Goal: Task Accomplishment & Management: Use online tool/utility

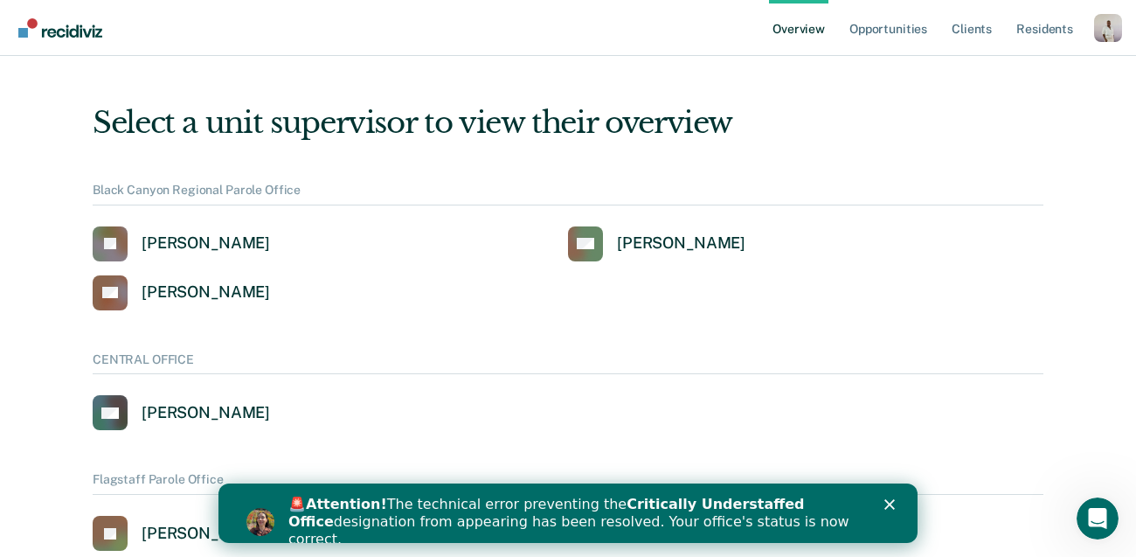
click at [897, 503] on div "Close" at bounding box center [892, 504] width 17 height 10
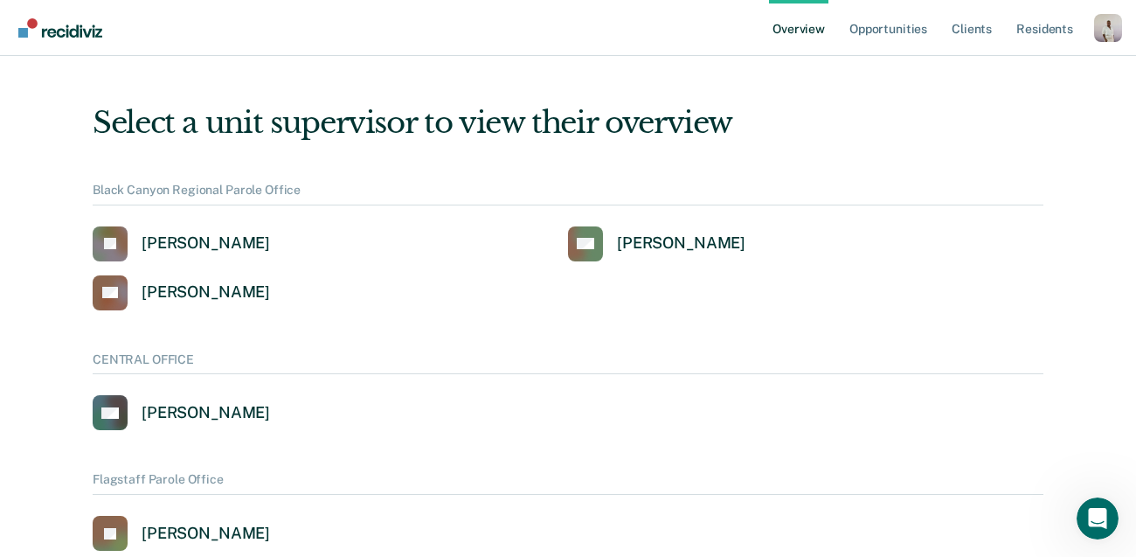
click at [1112, 21] on div "Profile dropdown button" at bounding box center [1108, 28] width 28 height 28
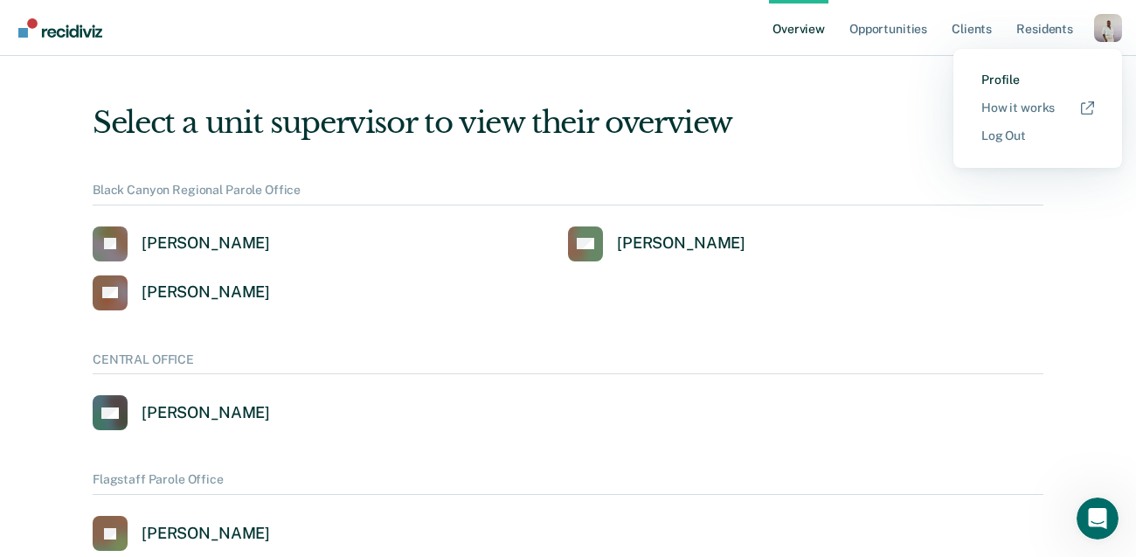
click at [1000, 85] on link "Profile" at bounding box center [1037, 80] width 113 height 15
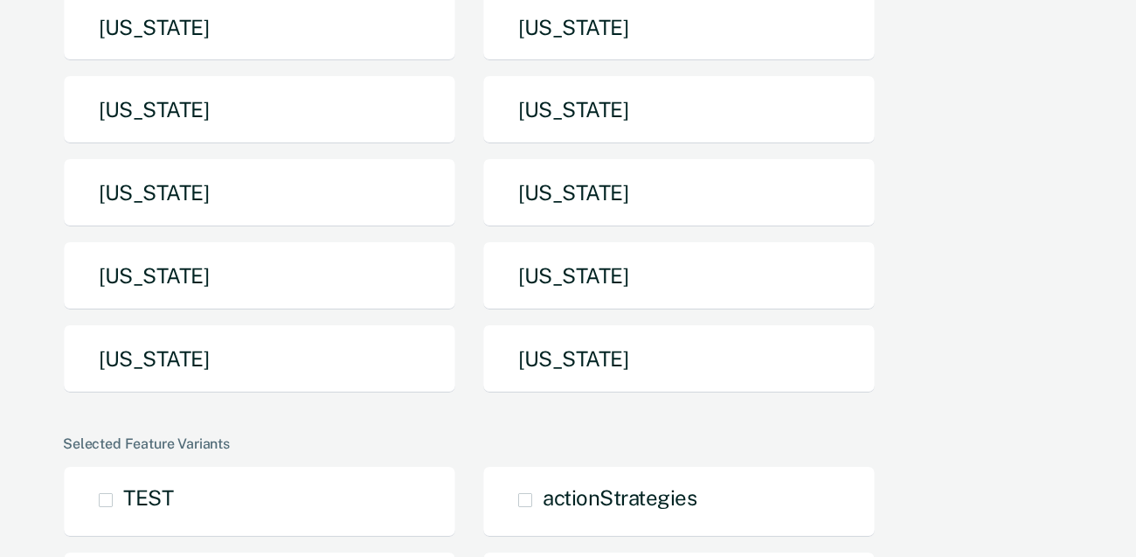
scroll to position [472, 0]
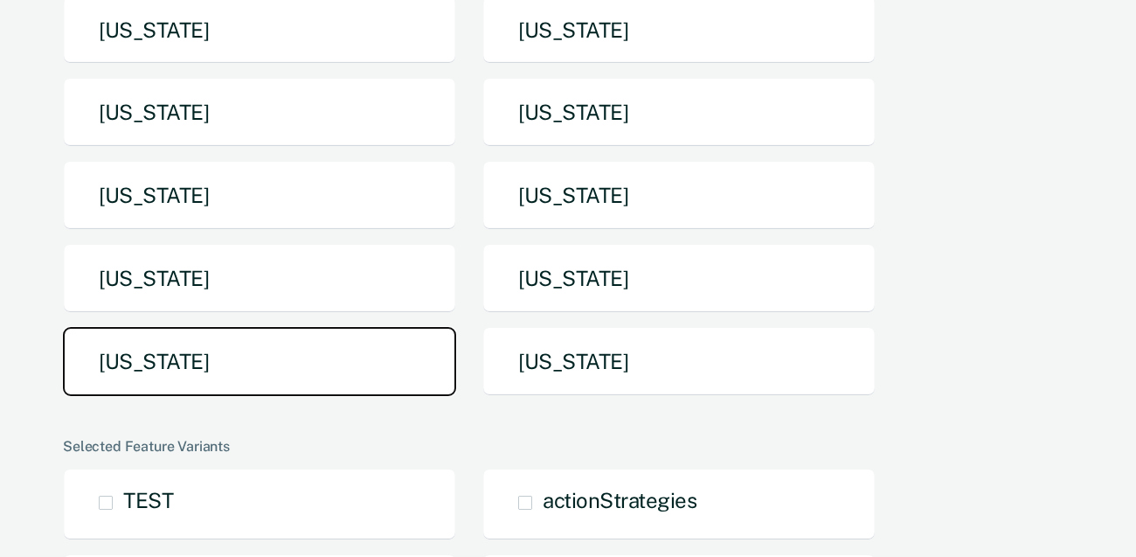
click at [357, 327] on button "[US_STATE]" at bounding box center [259, 361] width 393 height 69
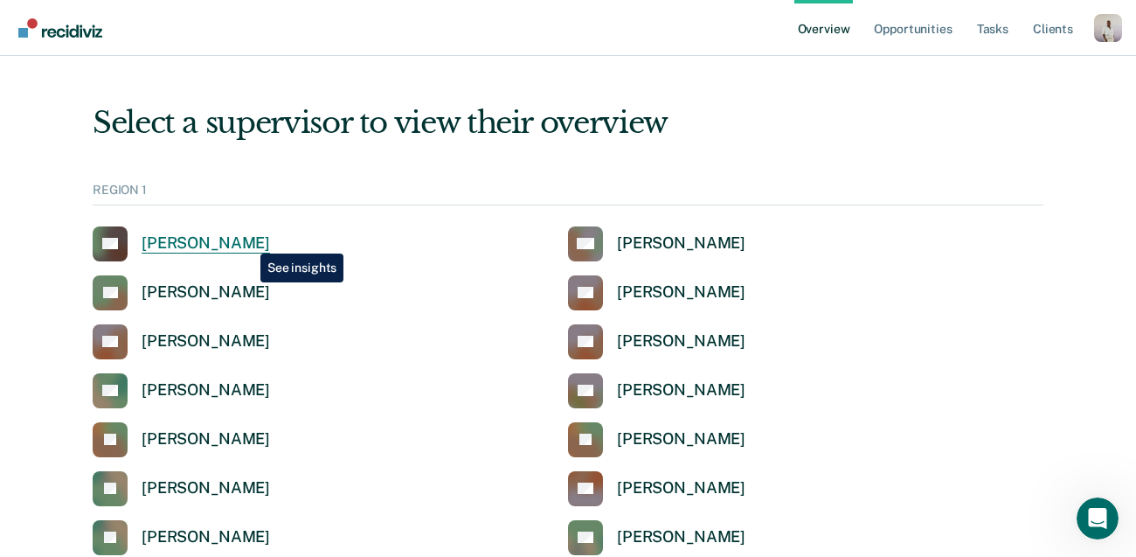
click at [248, 240] on div "[PERSON_NAME]" at bounding box center [206, 243] width 128 height 20
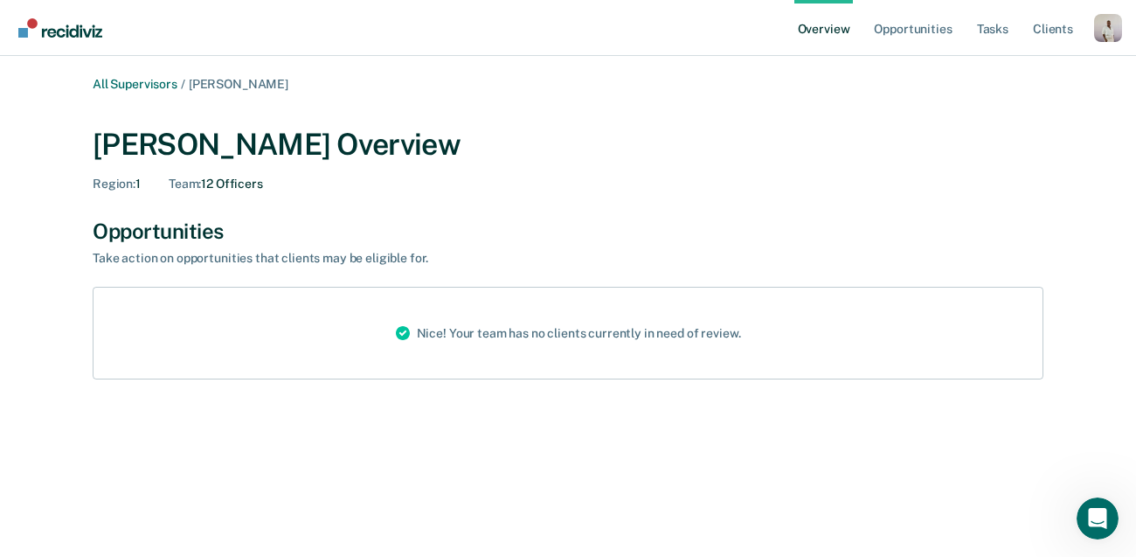
click at [1108, 40] on div "Profile dropdown button" at bounding box center [1108, 28] width 28 height 28
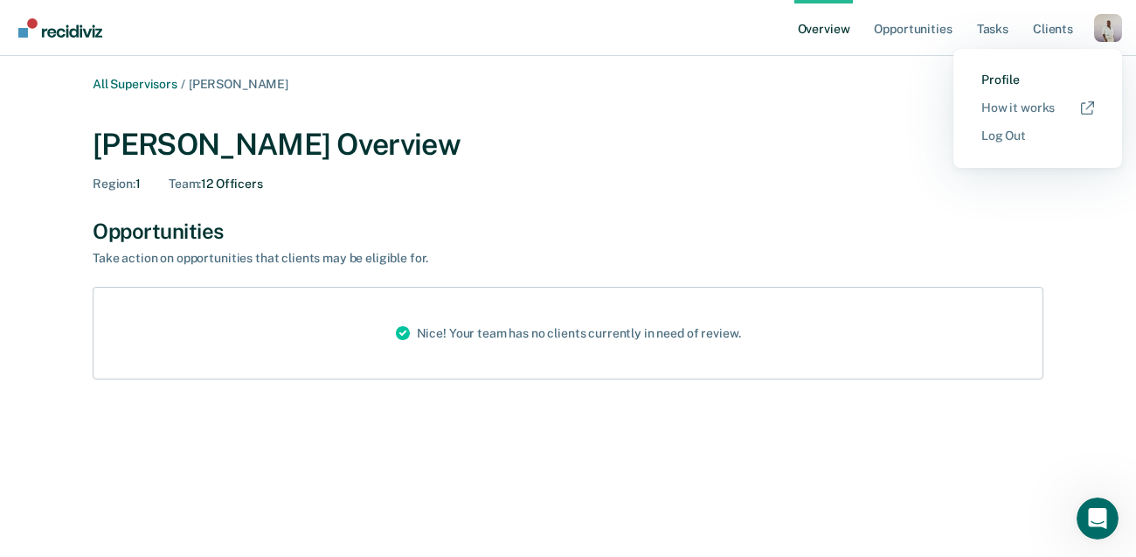
click at [1000, 73] on link "Profile" at bounding box center [1037, 80] width 113 height 15
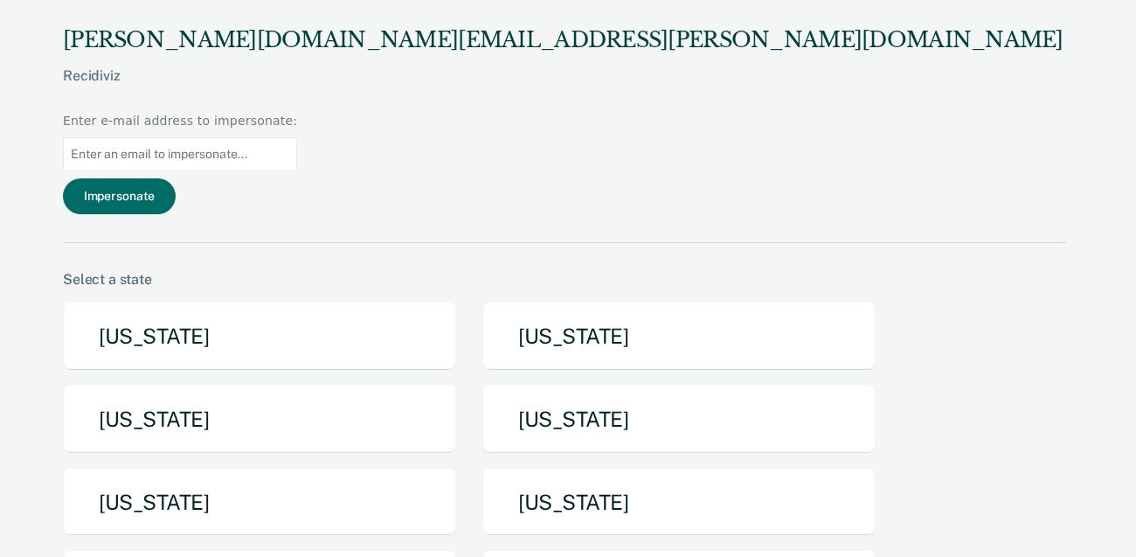
click at [297, 137] on input "Main chart and filter content" at bounding box center [180, 154] width 234 height 34
paste input "[EMAIL_ADDRESS][PERSON_NAME][DOMAIN_NAME][US_STATE]"
type input "[EMAIL_ADDRESS][PERSON_NAME][DOMAIN_NAME][US_STATE]"
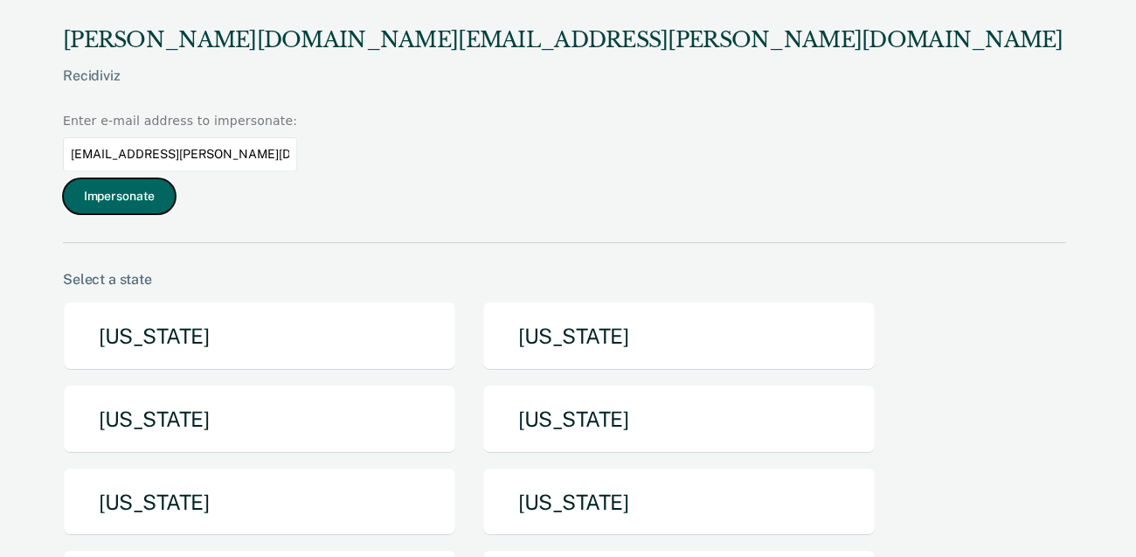
click at [176, 178] on button "Impersonate" at bounding box center [119, 196] width 113 height 36
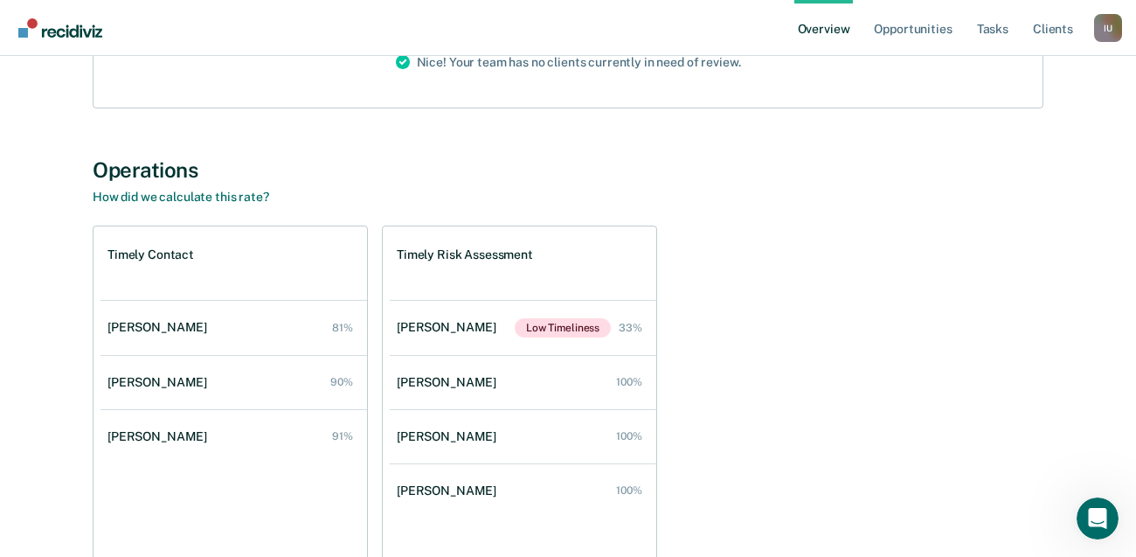
scroll to position [330, 0]
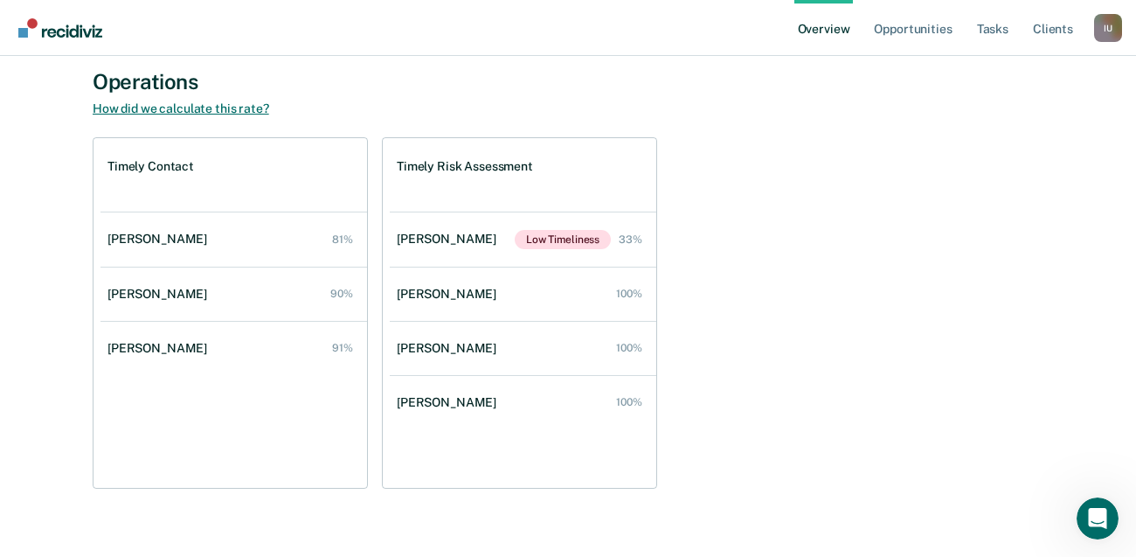
click at [154, 111] on link "How did we calculate this rate?" at bounding box center [181, 108] width 176 height 14
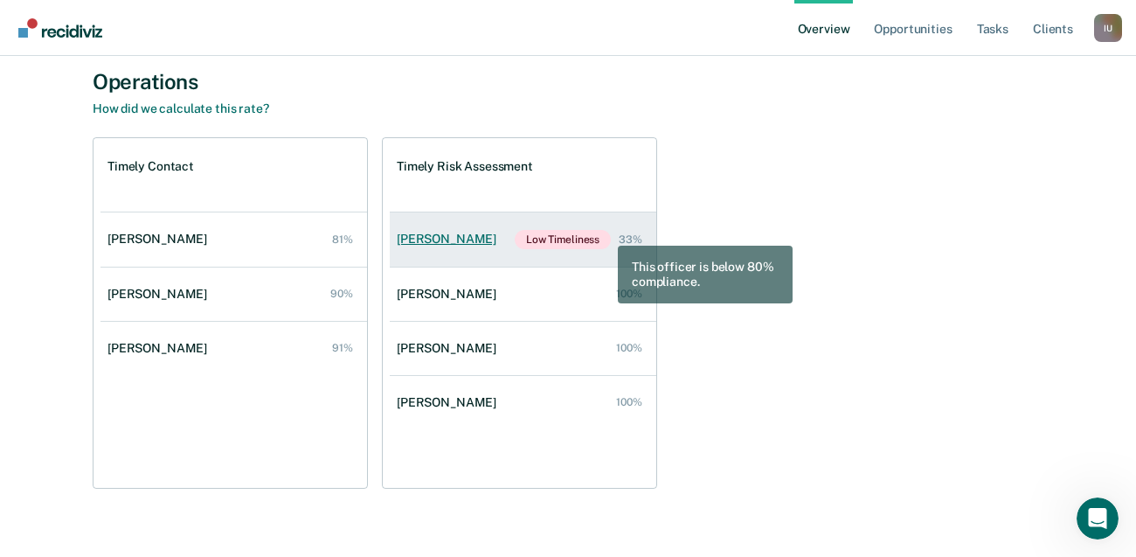
click at [605, 232] on span "Low Timeliness" at bounding box center [563, 239] width 96 height 19
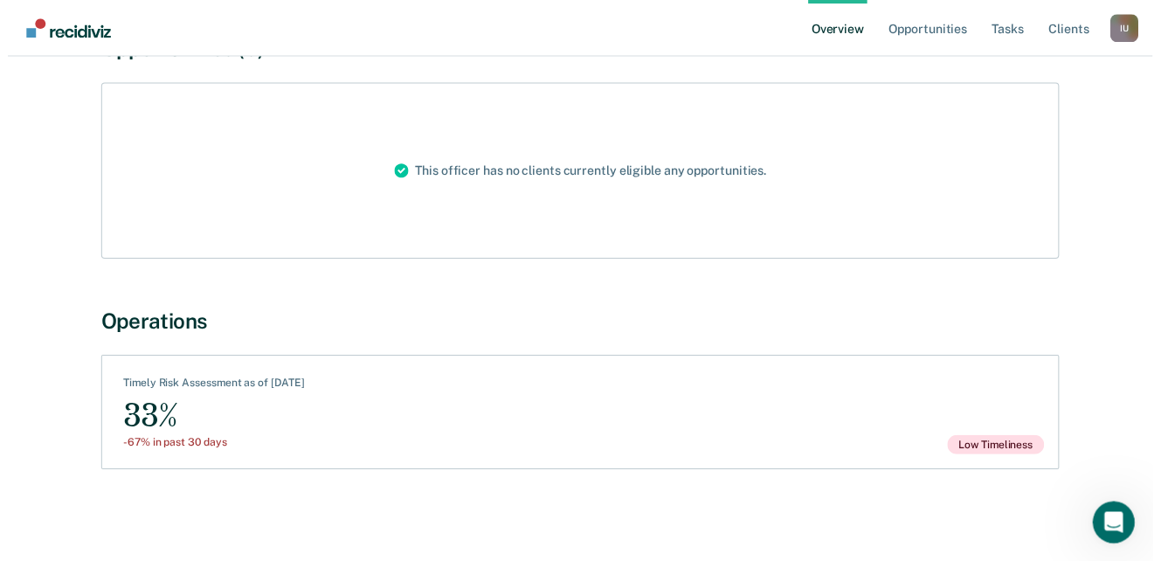
scroll to position [192, 0]
